Goal: Task Accomplishment & Management: Use online tool/utility

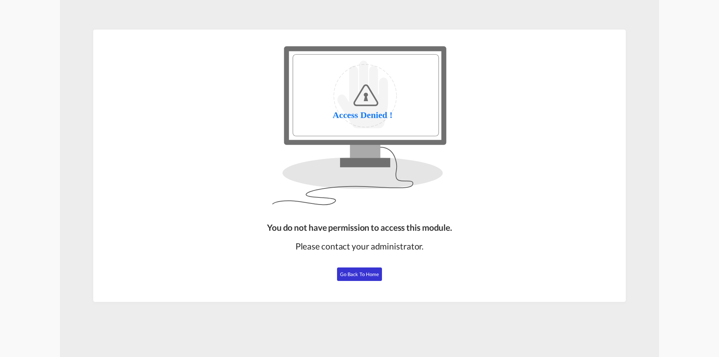
click at [355, 278] on button "Go Back to Home" at bounding box center [359, 273] width 45 height 13
